Goal: Task Accomplishment & Management: Complete application form

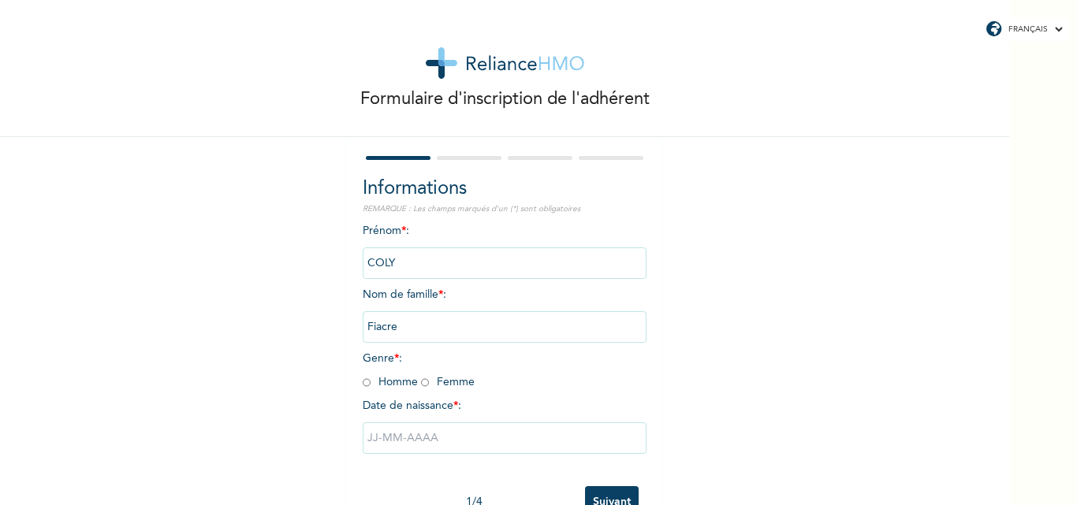
click at [363, 383] on input "radio" at bounding box center [367, 382] width 8 height 15
radio input "true"
click at [486, 437] on input "text" at bounding box center [505, 439] width 284 height 32
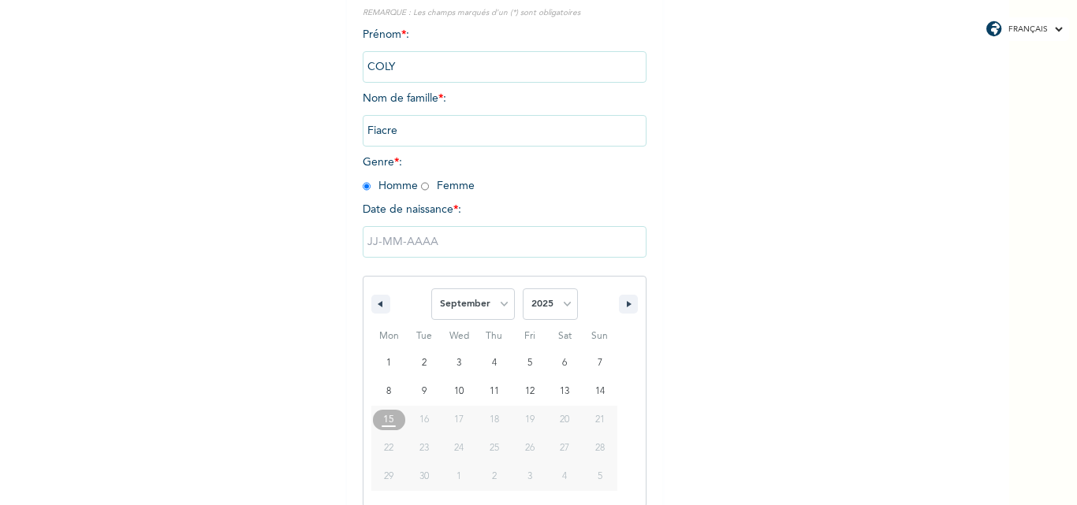
scroll to position [211, 0]
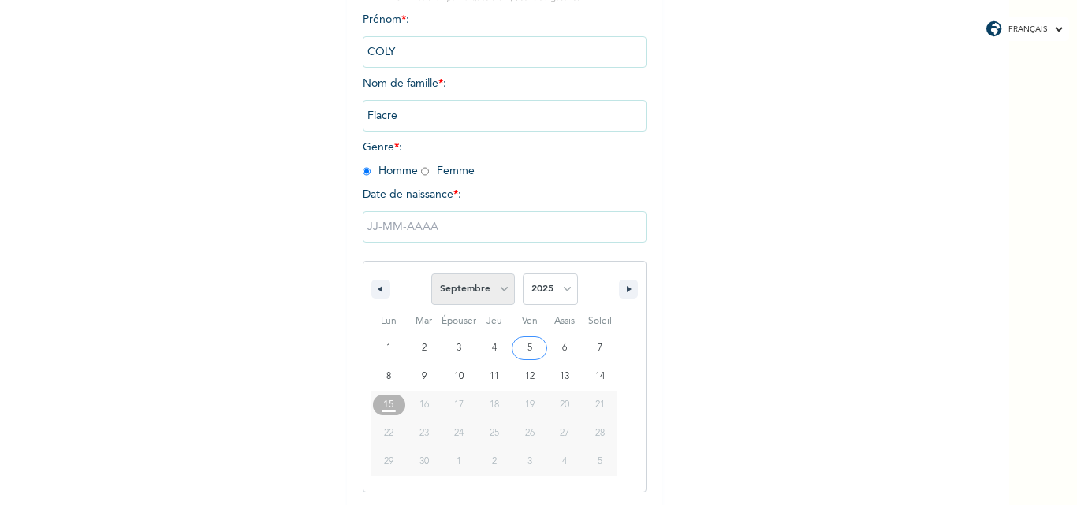
click at [498, 294] on select "[PERSON_NAME] Mars Avril Peut Juin Juillet Août Septembre Octobre Novembre Déce…" at bounding box center [473, 290] width 84 height 32
select select "7"
click at [431, 274] on select "[PERSON_NAME] Mars Avril Peut Juin Juillet Août Septembre Octobre Novembre Déce…" at bounding box center [473, 290] width 84 height 32
click at [561, 289] on select "2025 2024 2023 2022 2021 2020 2019 2018 2017 2016 2015 2014 2013 2012 2011 2010…" at bounding box center [550, 290] width 55 height 32
select select "1984"
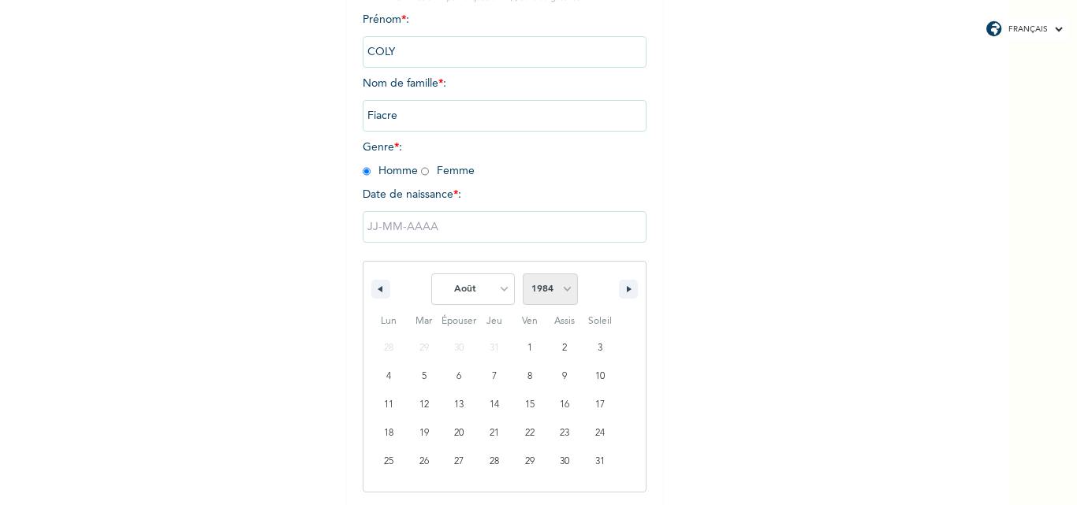
click at [523, 274] on select "2025 2024 2023 2022 2021 2020 2019 2018 2017 2016 2015 2014 2013 2012 2011 2010…" at bounding box center [550, 290] width 55 height 32
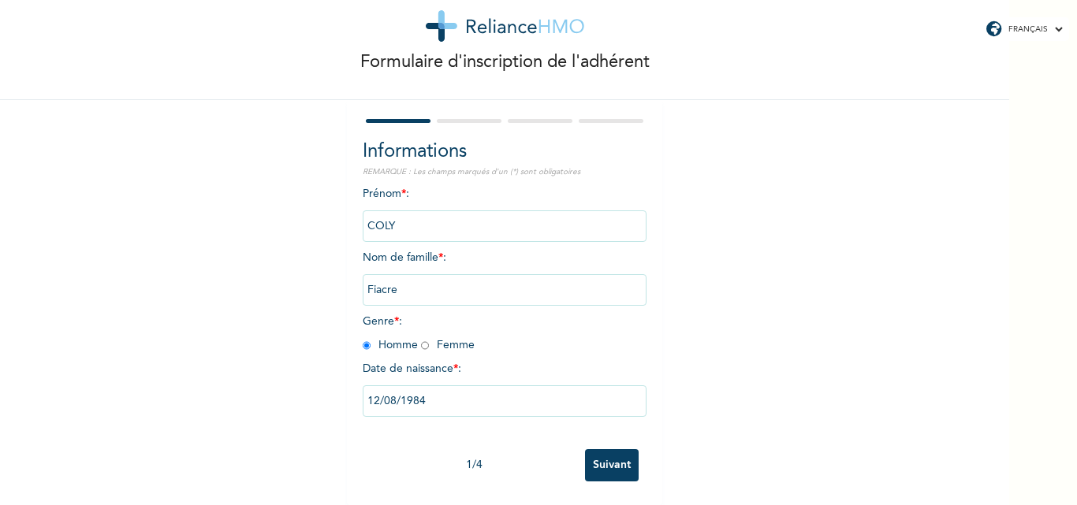
scroll to position [49, 0]
click at [611, 457] on input "Suivant" at bounding box center [612, 465] width 54 height 32
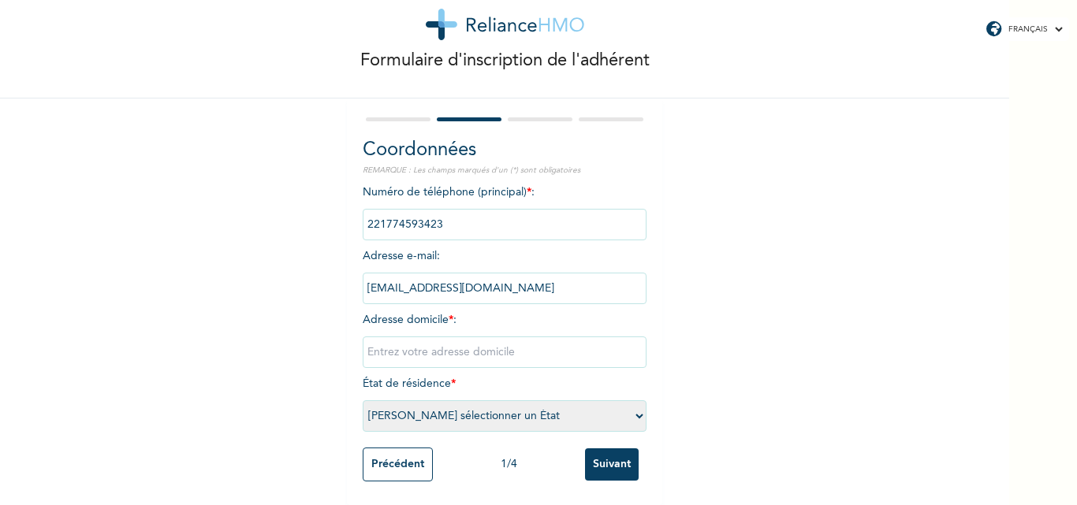
click at [389, 341] on input "text" at bounding box center [505, 353] width 284 height 32
type input "Grand Dakar Sicap Darabis Villa N°10 Bis"
click at [635, 401] on select "[PERSON_NAME] sélectionner un État [GEOGRAPHIC_DATA]" at bounding box center [505, 417] width 284 height 32
select select "1"
click at [363, 401] on select "[PERSON_NAME] sélectionner un État [GEOGRAPHIC_DATA]" at bounding box center [505, 417] width 284 height 32
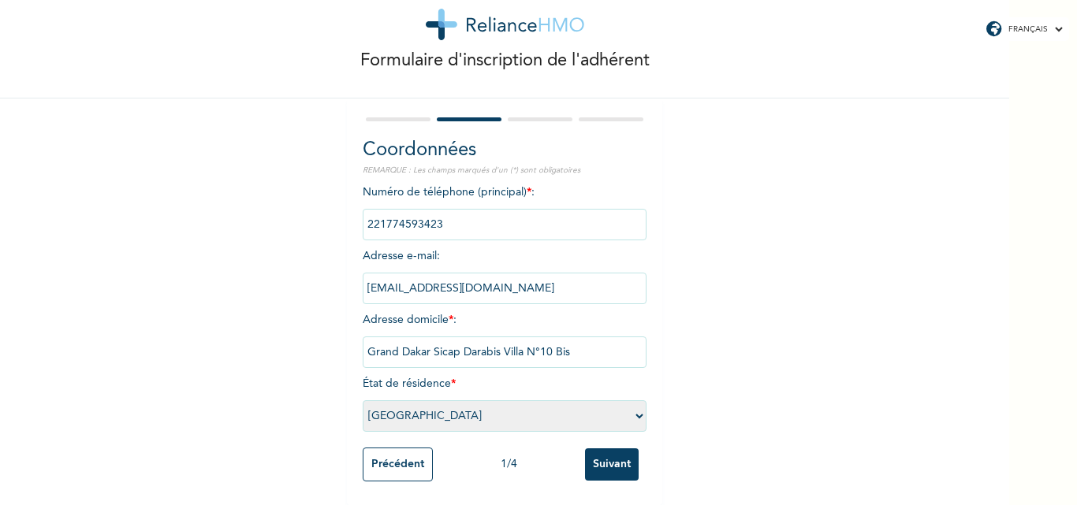
click at [608, 449] on input "Suivant" at bounding box center [612, 465] width 54 height 32
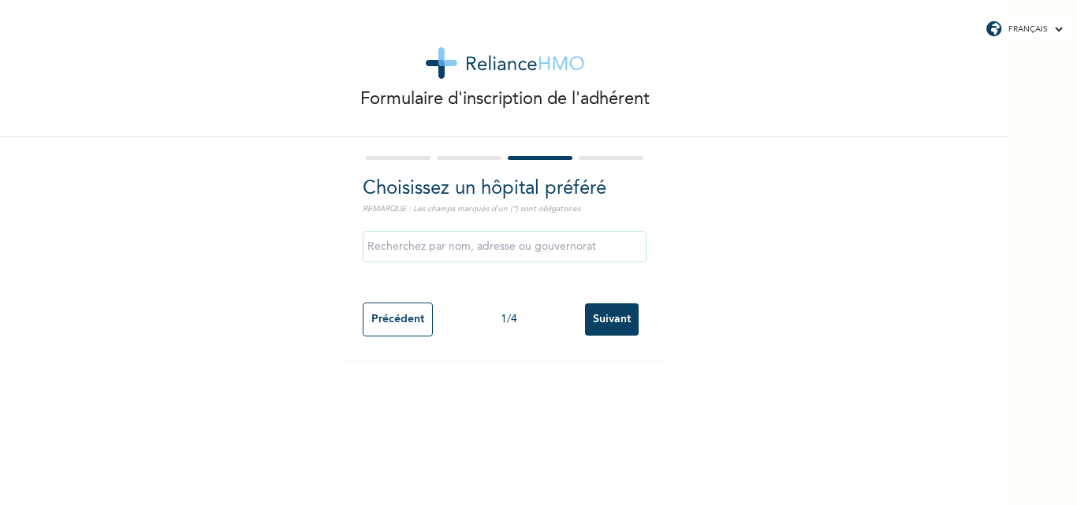
scroll to position [0, 0]
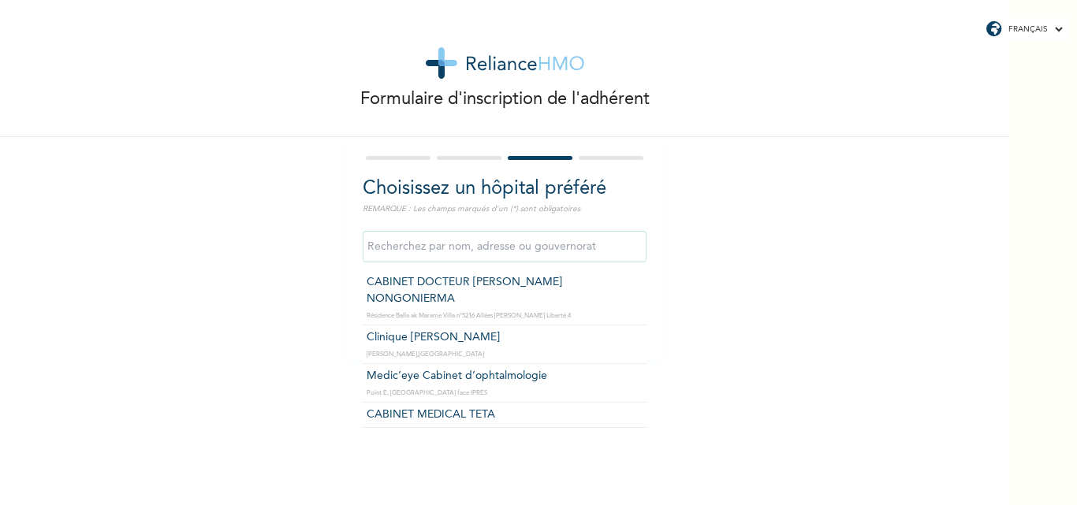
click at [565, 248] on input "text" at bounding box center [505, 247] width 284 height 32
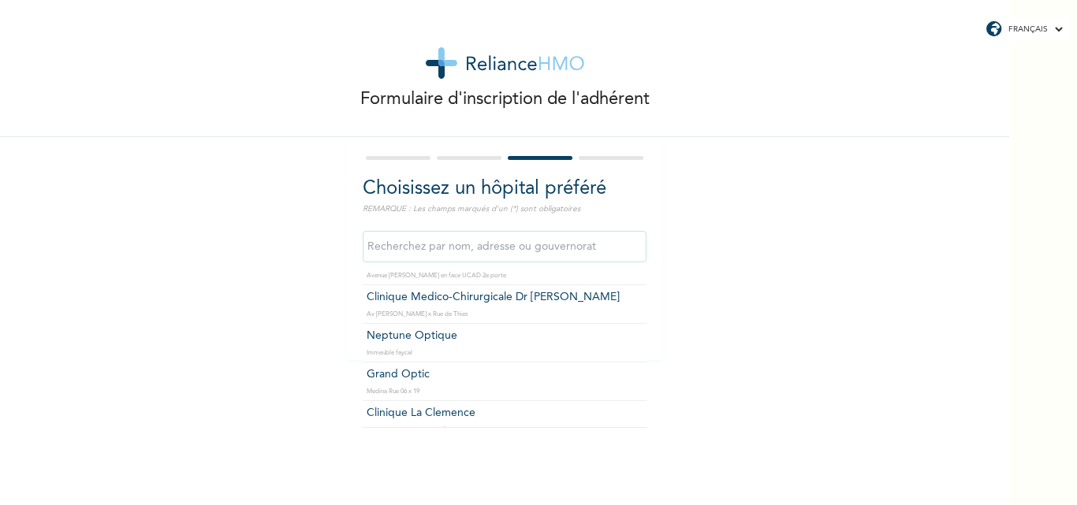
scroll to position [1959, 0]
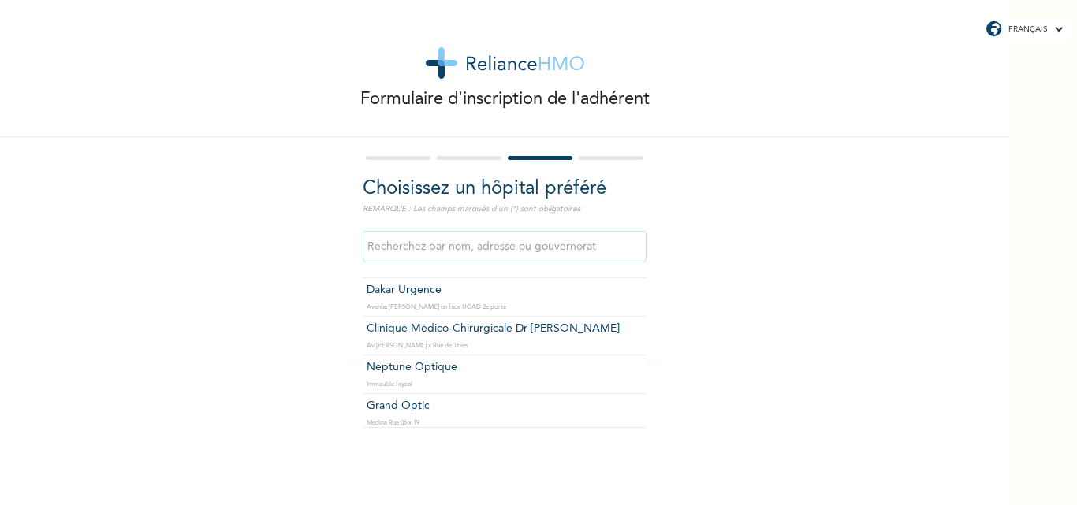
type input "Clinique Medico-Chirurgicale Dr [PERSON_NAME]"
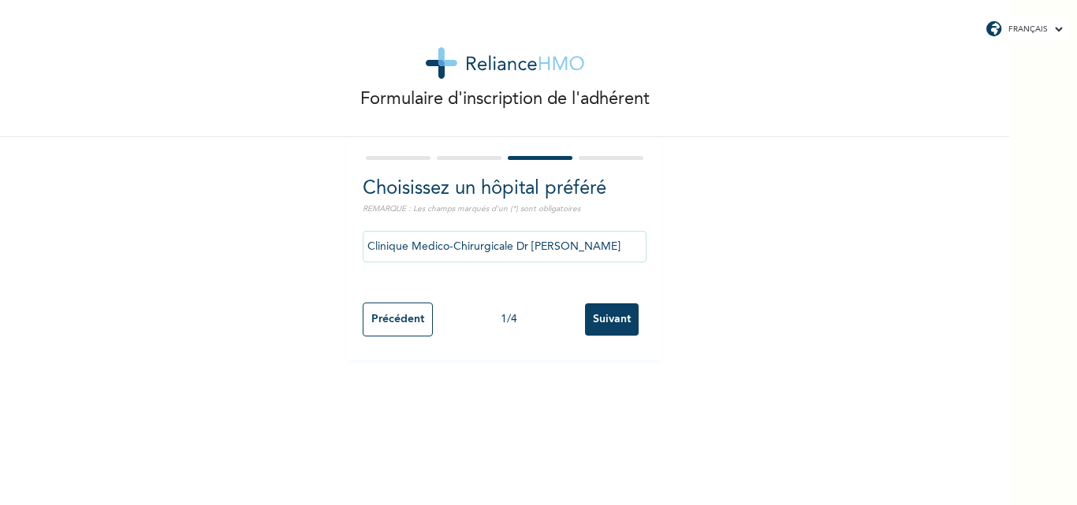
click at [401, 326] on input "Précédent" at bounding box center [398, 320] width 70 height 34
select select "1"
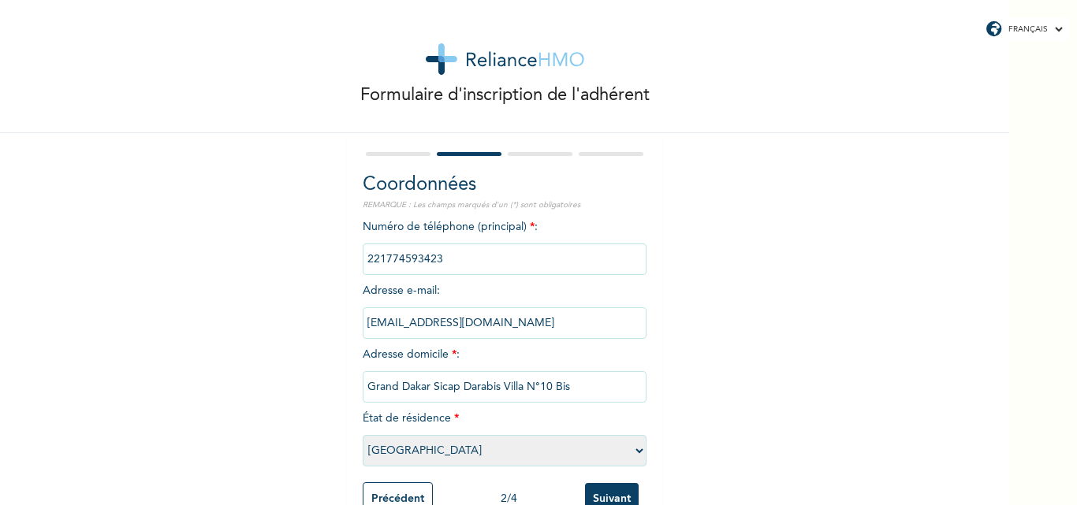
scroll to position [50, 0]
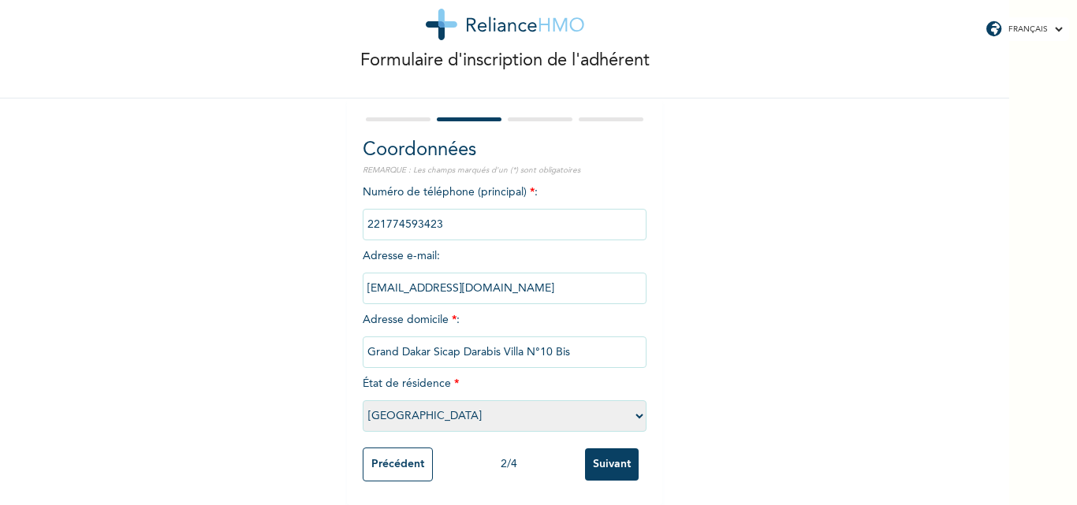
click at [616, 454] on input "Suivant" at bounding box center [612, 465] width 54 height 32
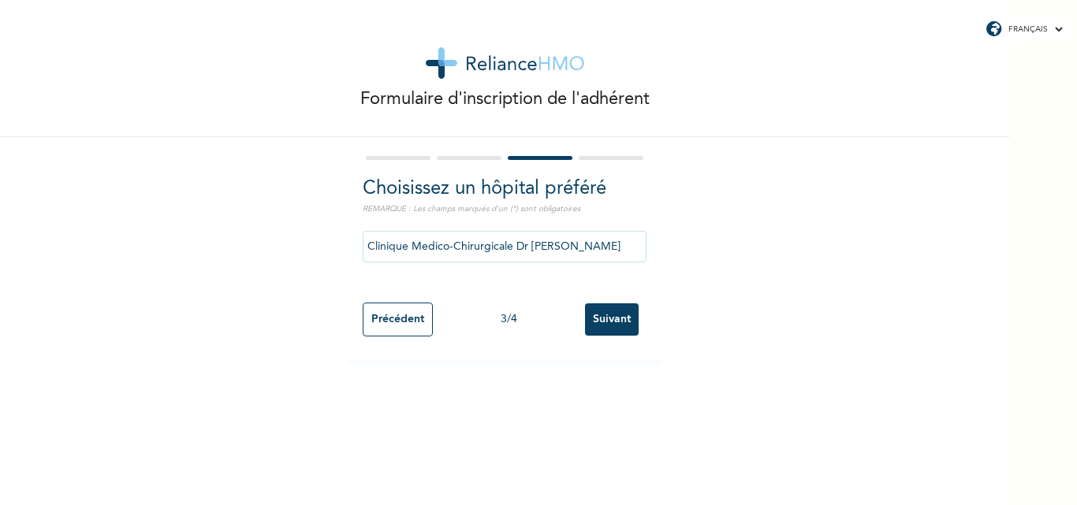
click at [578, 246] on input "Clinique Medico-Chirurgicale Dr [PERSON_NAME]" at bounding box center [505, 247] width 284 height 32
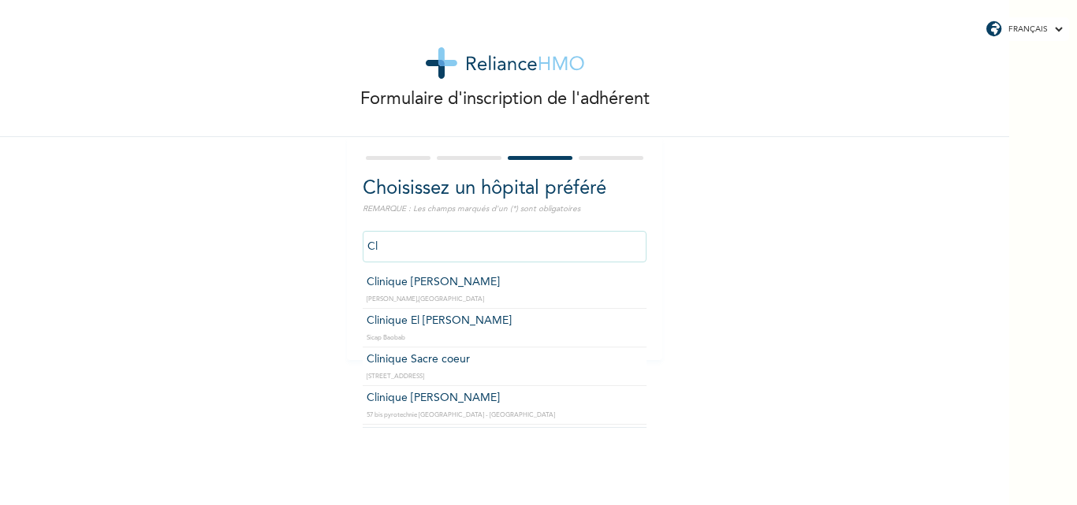
type input "C"
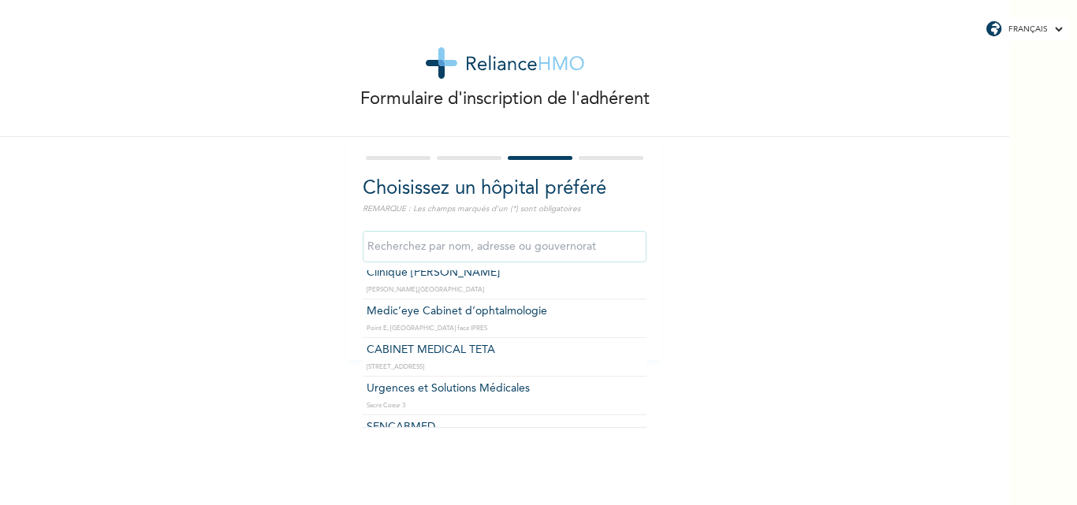
scroll to position [95, 0]
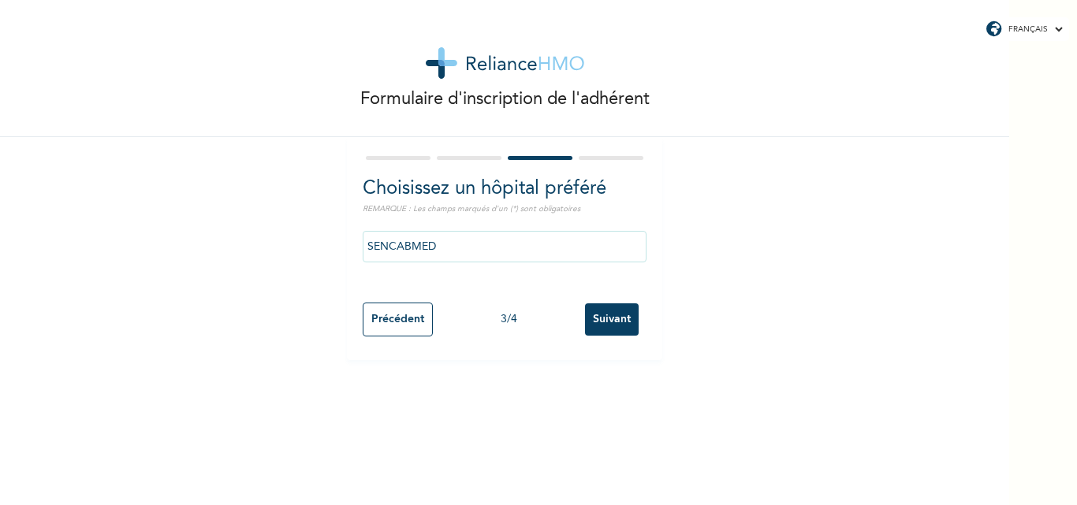
drag, startPoint x: 431, startPoint y: 391, endPoint x: 392, endPoint y: 388, distance: 39.5
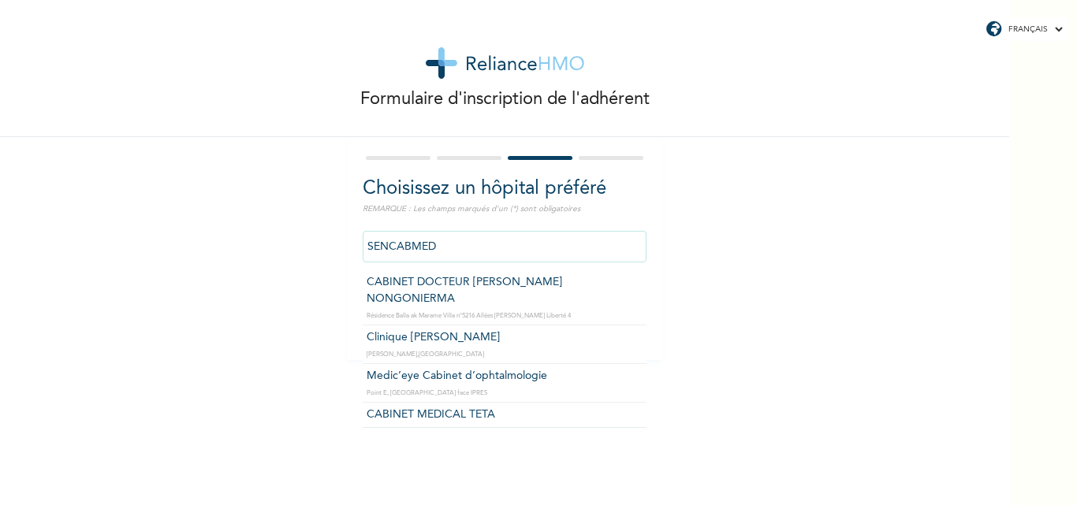
click at [475, 246] on input "SENCABMED" at bounding box center [505, 247] width 284 height 32
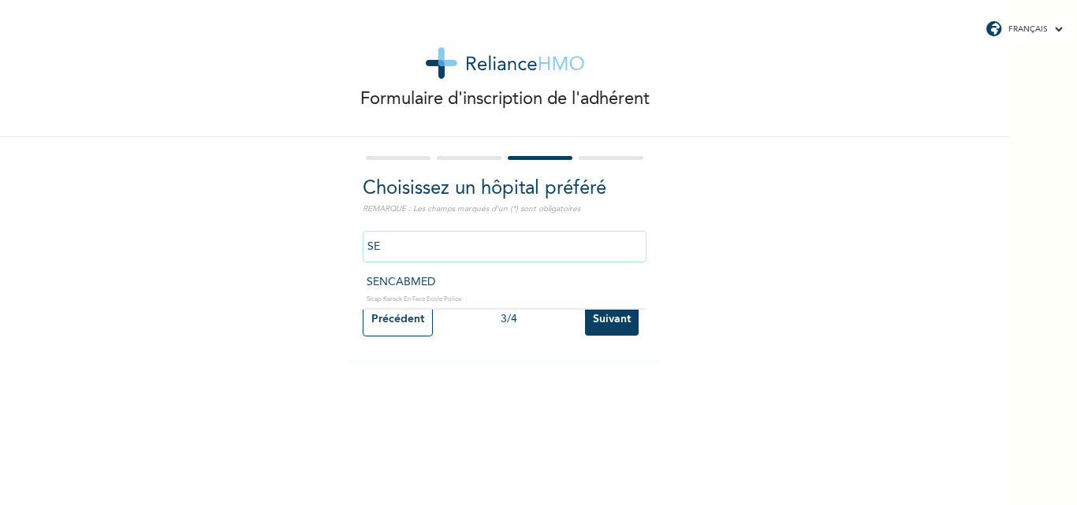
type input "S"
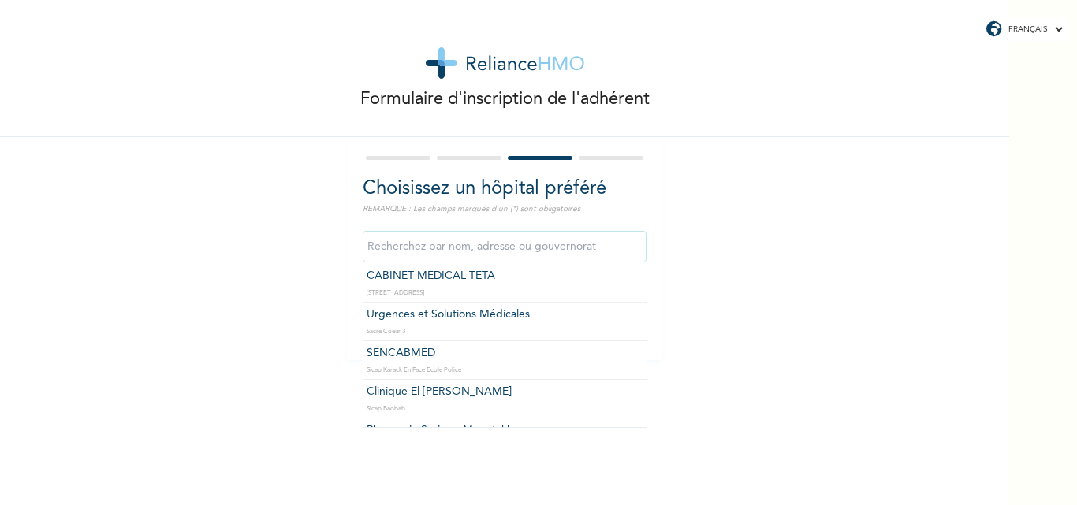
scroll to position [158, 0]
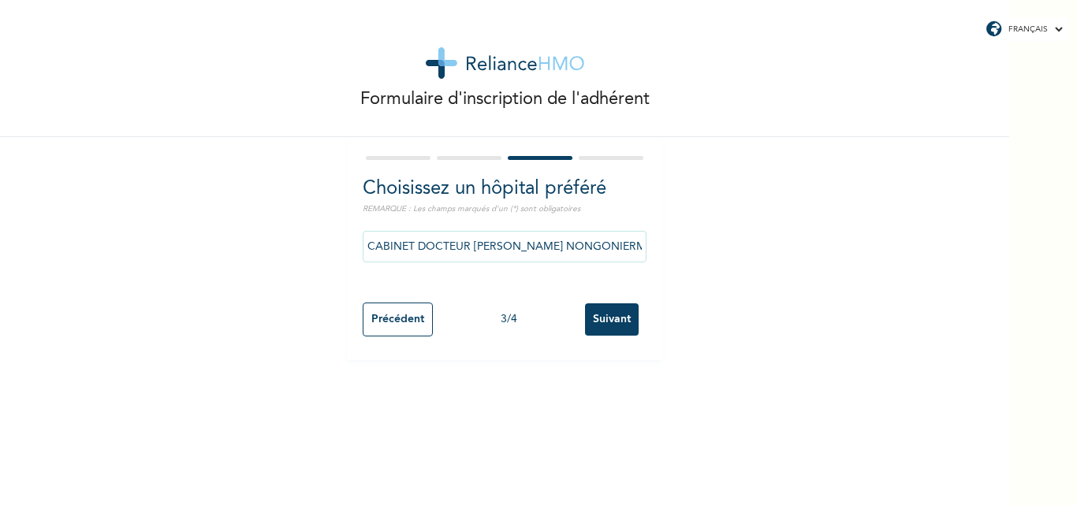
drag, startPoint x: 445, startPoint y: 296, endPoint x: 426, endPoint y: 286, distance: 21.2
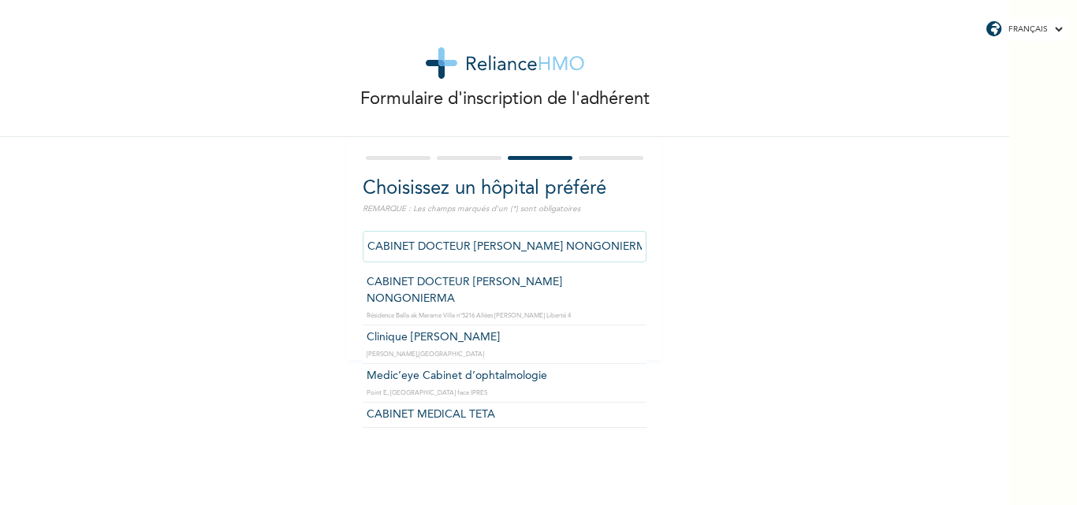
click at [633, 245] on input "CABINET DOCTEUR [PERSON_NAME] NONGONIERMA" at bounding box center [505, 247] width 284 height 32
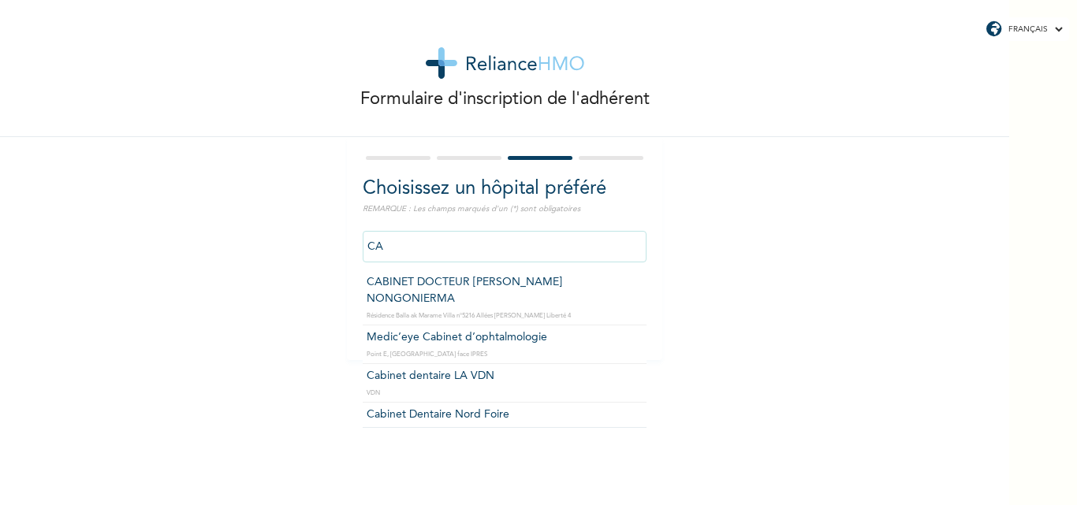
type input "C"
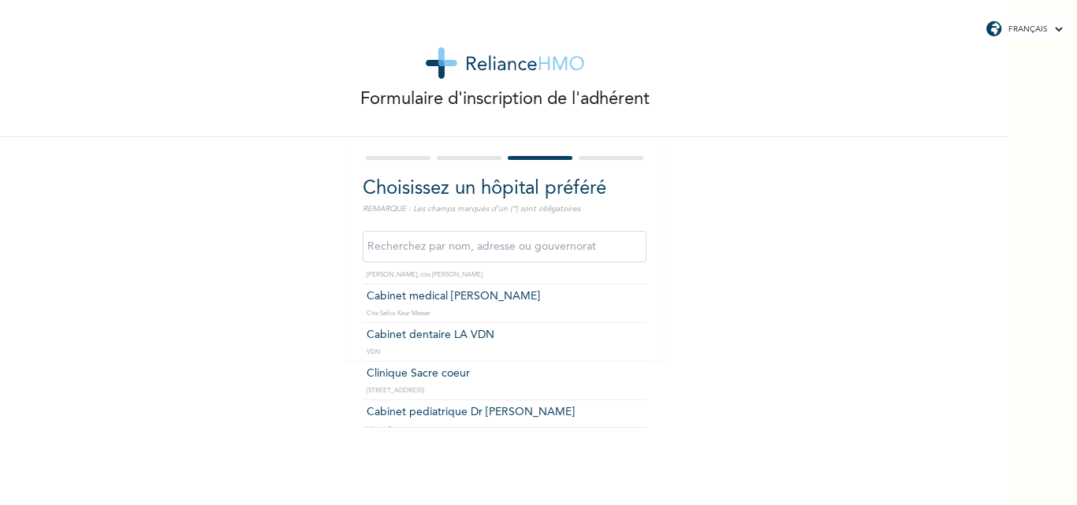
scroll to position [536, 0]
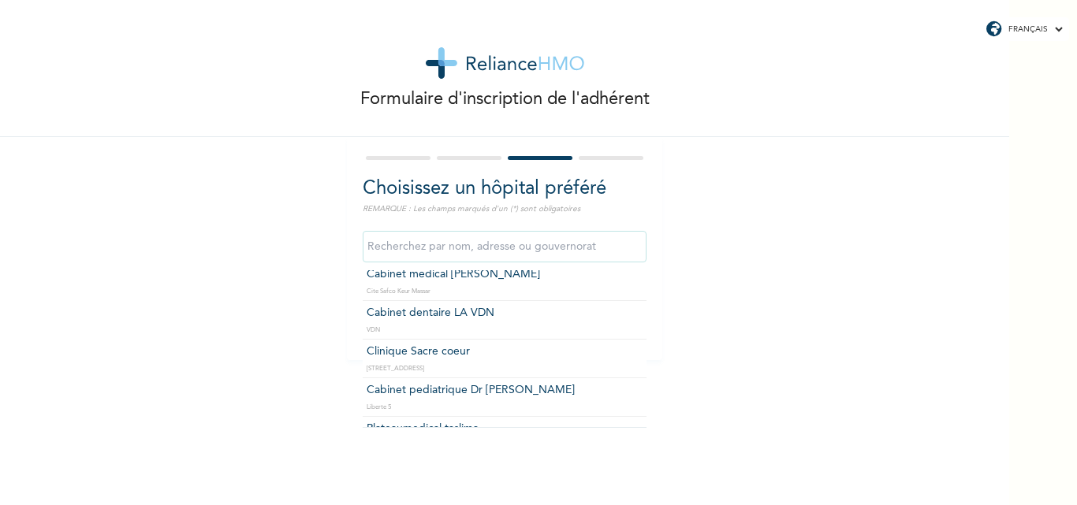
type input "Clinique Sacre coeur"
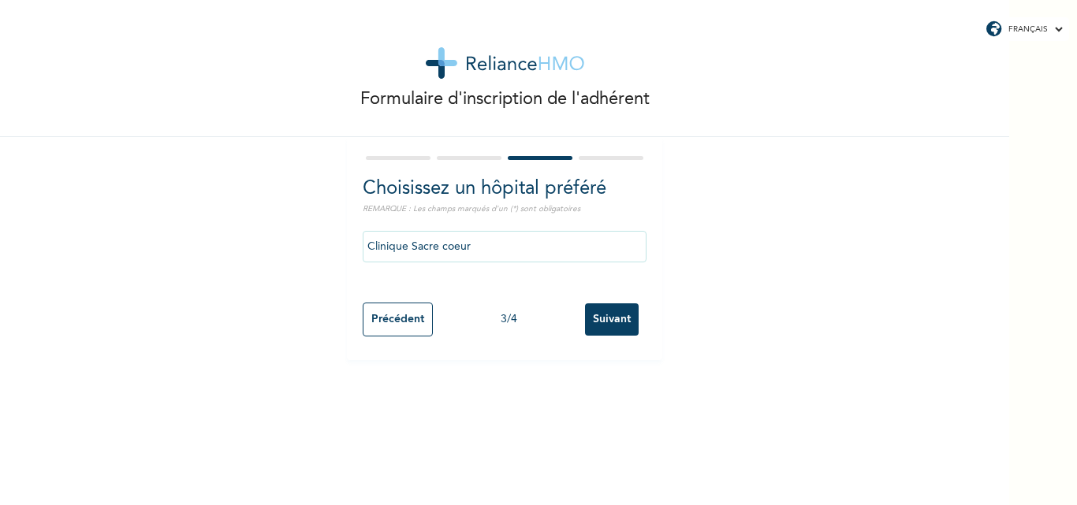
click at [598, 319] on input "Suivant" at bounding box center [612, 320] width 54 height 32
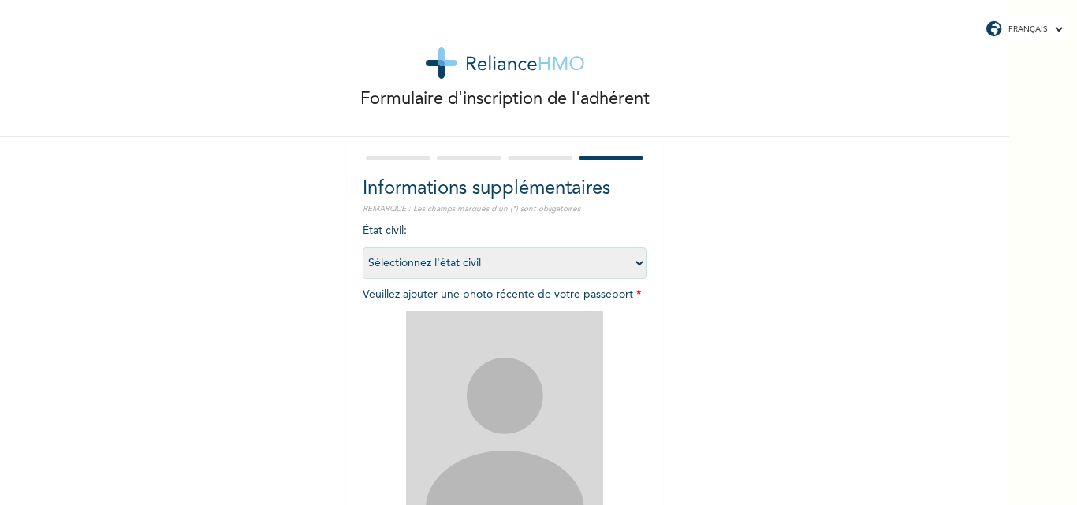
click at [635, 263] on select "Sélectionnez l'état civil [DEMOGRAPHIC_DATA] Marié(e) [DEMOGRAPHIC_DATA](e) [DE…" at bounding box center [505, 264] width 284 height 32
select select "1"
click at [363, 248] on select "Sélectionnez l'état civil [DEMOGRAPHIC_DATA] Marié(e) [DEMOGRAPHIC_DATA](e) [DE…" at bounding box center [505, 264] width 284 height 32
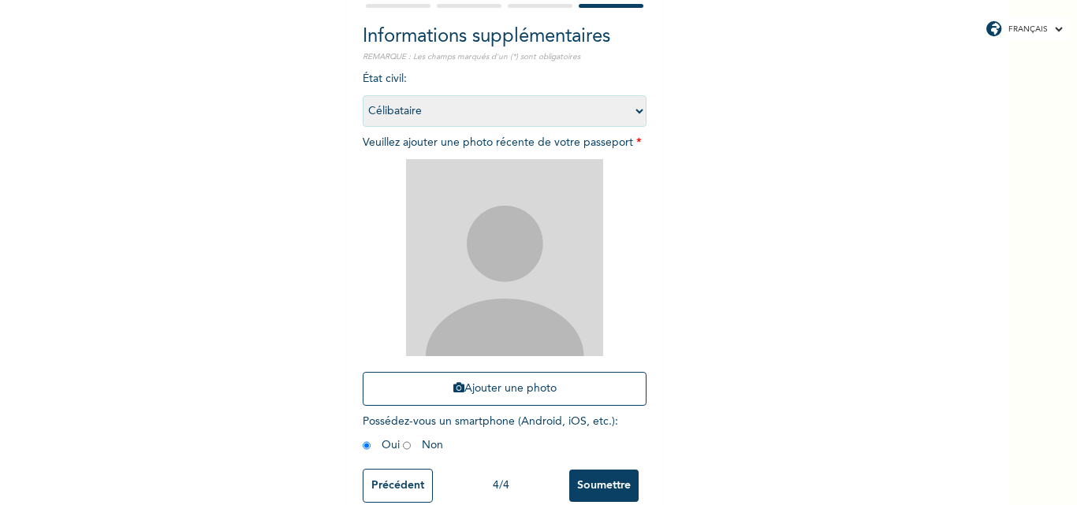
scroll to position [158, 0]
